Goal: Obtain resource: Obtain resource

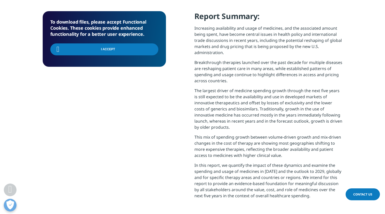
scroll to position [229, 0]
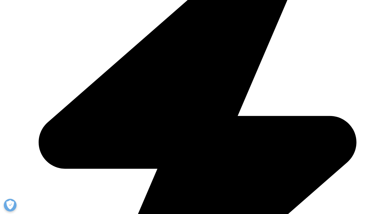
scroll to position [229, 0]
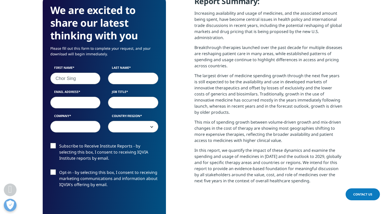
type input "Chor Sing"
type input "Tan"
click at [316, 88] on p "The largest driver of medicine spending growth through the next five years is s…" at bounding box center [269, 96] width 148 height 47
click at [82, 102] on input "Email Address" at bounding box center [75, 103] width 50 height 12
type input "ctan@repligen.com"
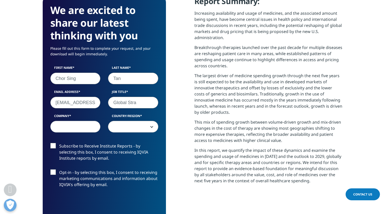
type input "Global Stra"
click at [211, 53] on p "Breakthrough therapies launched over the past decade for multiple diseases are …" at bounding box center [269, 59] width 148 height 28
